Goal: Complete application form: Complete application form

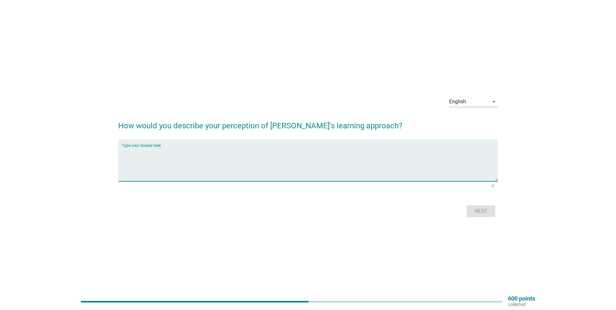
click at [292, 170] on textarea "Type your Answer here" at bounding box center [310, 164] width 376 height 34
drag, startPoint x: 269, startPoint y: 125, endPoint x: 299, endPoint y: 127, distance: 30.6
click at [299, 127] on h2 "How would you describe your perception of [PERSON_NAME]’s learning approach?" at bounding box center [308, 122] width 380 height 18
copy h2 "[PERSON_NAME]’s"
click at [253, 171] on textarea "Type your Answer here" at bounding box center [310, 164] width 376 height 34
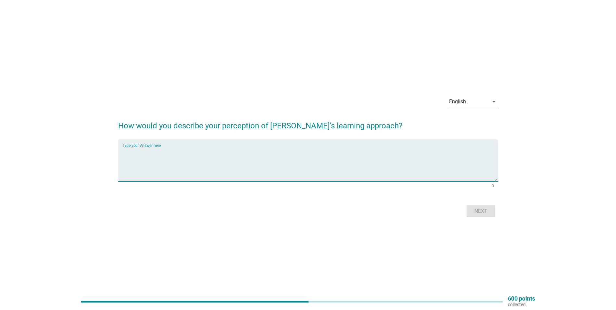
paste textarea "Enrolling in Kumon Math Programme will help build and advance your child’s Math…"
drag, startPoint x: 298, startPoint y: 152, endPoint x: 311, endPoint y: 151, distance: 12.7
click at [311, 151] on textarea "Enrolling in Kumon Math Programme will help build and advance your child’s Math…" at bounding box center [310, 164] width 376 height 34
type textarea "Enrolling in Kumon Math Programme will help build and advance your child’s Math…"
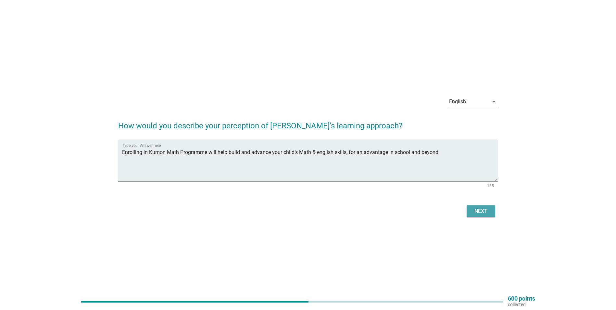
click at [483, 212] on div "Next" at bounding box center [481, 211] width 18 height 8
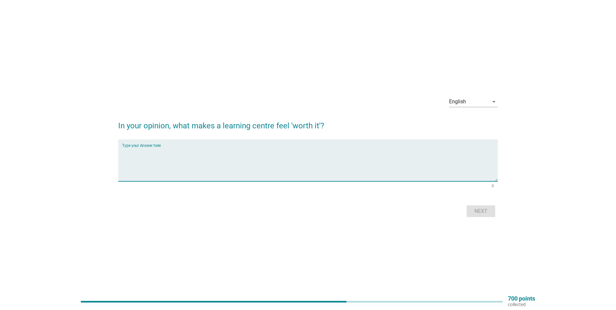
click at [261, 154] on textarea "Type your Answer here" at bounding box center [310, 164] width 376 height 34
type textarea "yes"
click at [488, 216] on button "Next" at bounding box center [481, 211] width 29 height 12
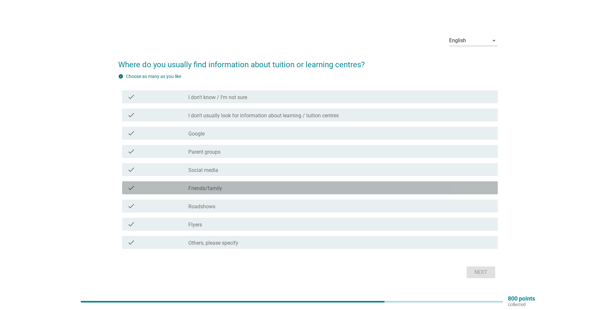
click at [216, 188] on label "Friends/family" at bounding box center [205, 188] width 34 height 6
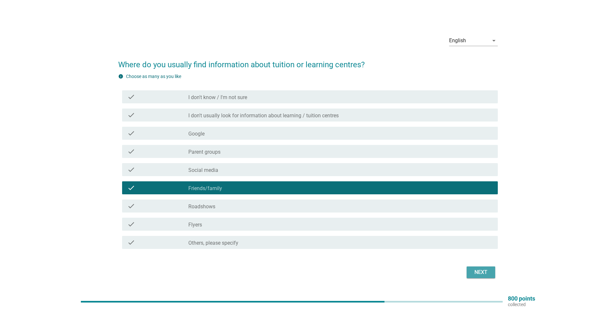
click at [483, 275] on div "Next" at bounding box center [481, 272] width 18 height 8
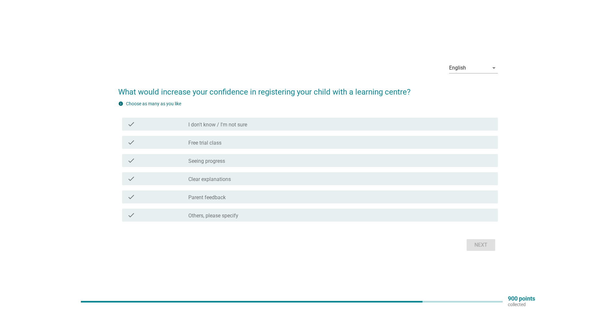
click at [218, 140] on label "Free trial class" at bounding box center [204, 143] width 33 height 6
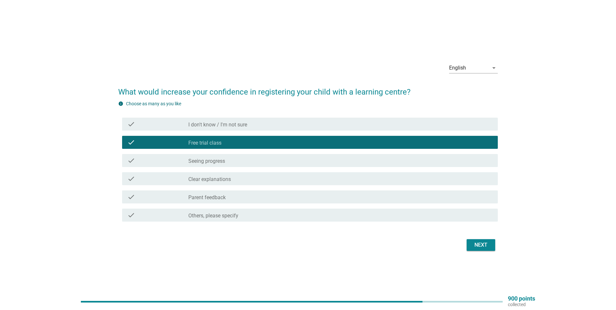
click at [216, 193] on div "check_box_outline_blank Parent feedback" at bounding box center [340, 197] width 304 height 8
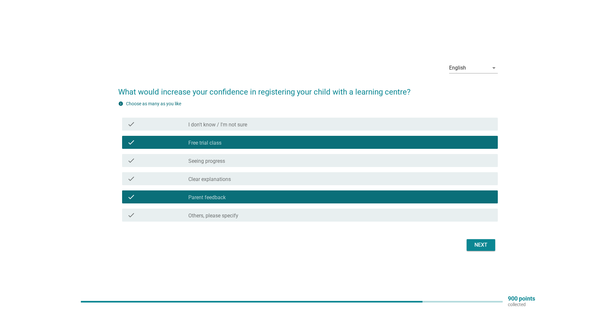
click at [221, 179] on label "Clear explanations" at bounding box center [209, 179] width 43 height 6
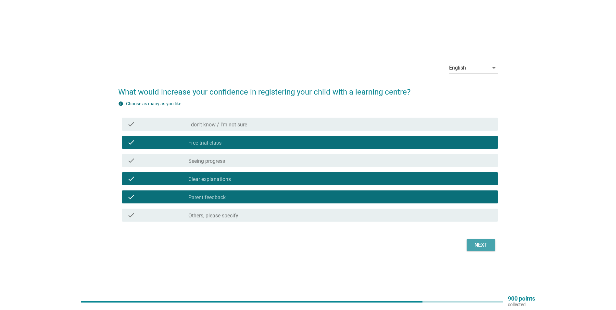
click at [472, 247] on div "Next" at bounding box center [481, 245] width 18 height 8
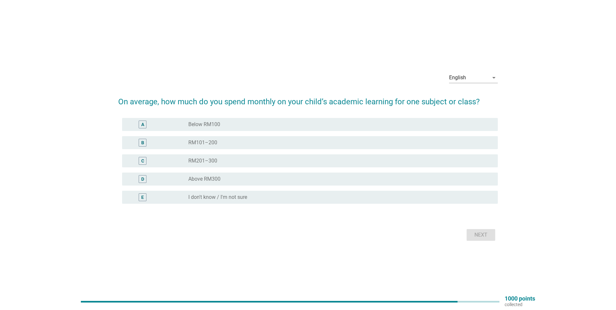
click at [484, 231] on div "Next" at bounding box center [308, 235] width 380 height 16
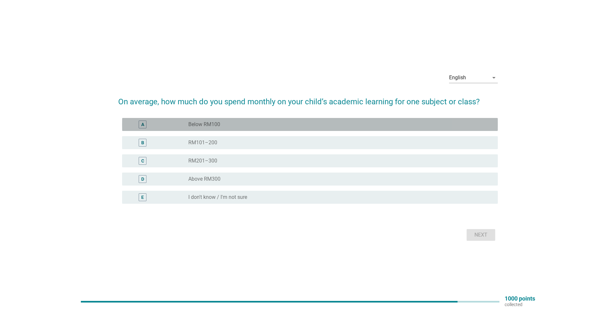
click at [214, 119] on div "A radio_button_unchecked Below RM100" at bounding box center [310, 124] width 376 height 13
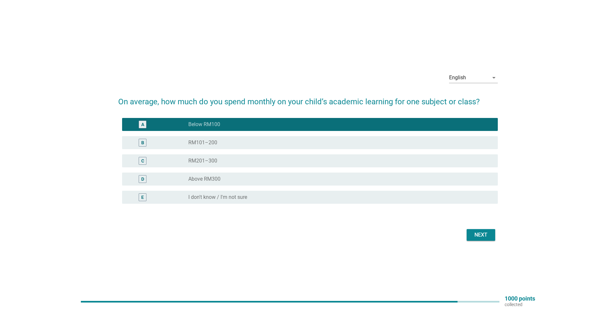
click at [484, 236] on div "Next" at bounding box center [481, 235] width 18 height 8
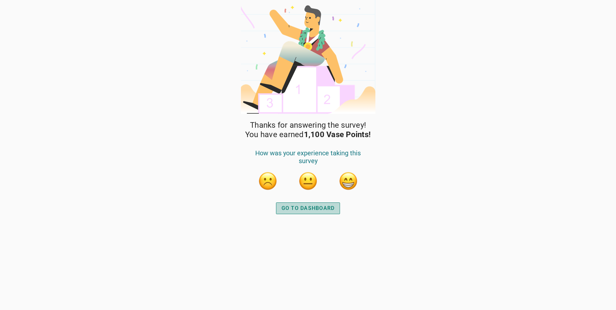
click at [326, 209] on div "GO TO DASHBOARD" at bounding box center [307, 208] width 53 height 8
